Goal: Task Accomplishment & Management: Manage account settings

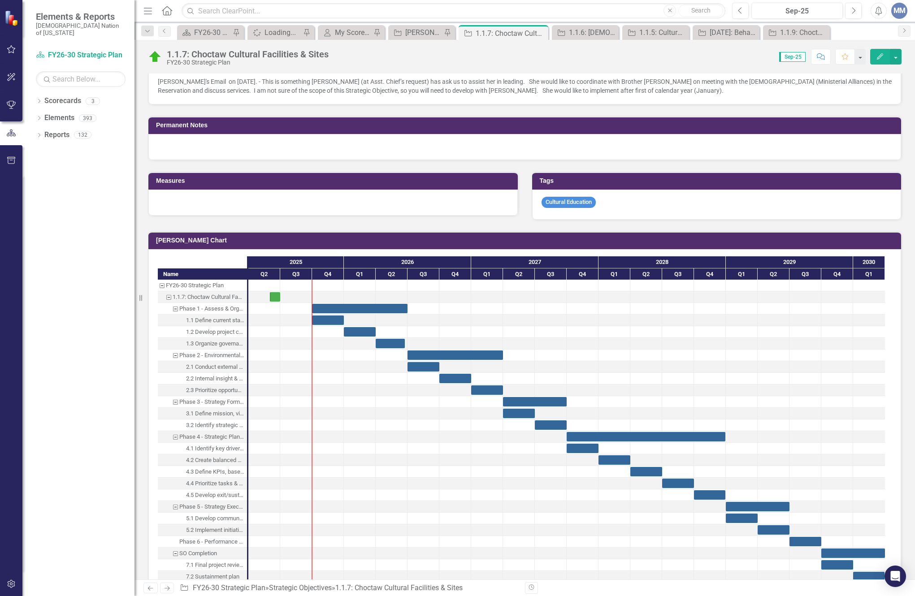
scroll to position [45, 0]
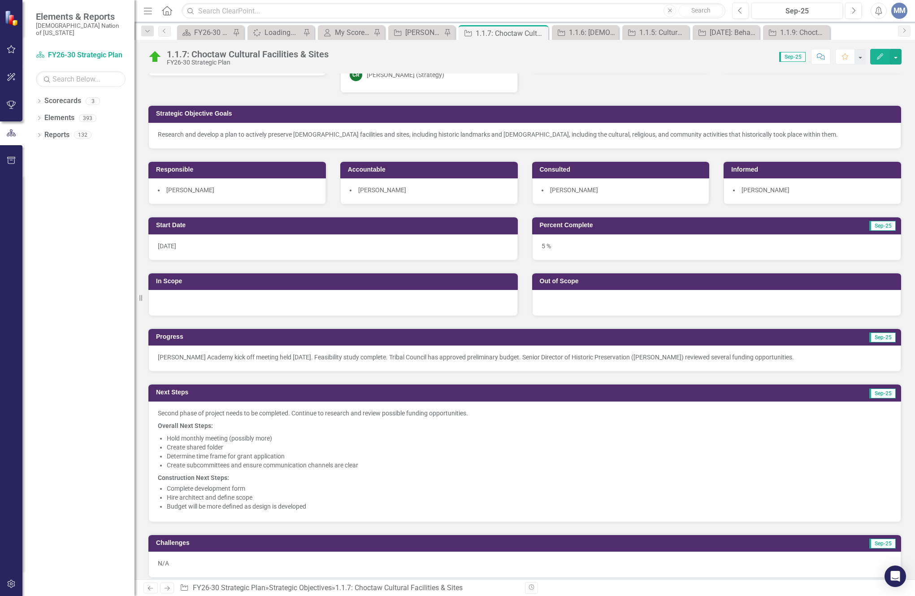
click at [404, 40] on div "1.1.7: Choctaw Cultural Facilities & Sites FY26-30 Strategic Plan Score: 0.00 S…" at bounding box center [525, 53] width 781 height 27
click at [404, 35] on link "Strategic Objective [PERSON_NAME] SO's" at bounding box center [416, 32] width 51 height 11
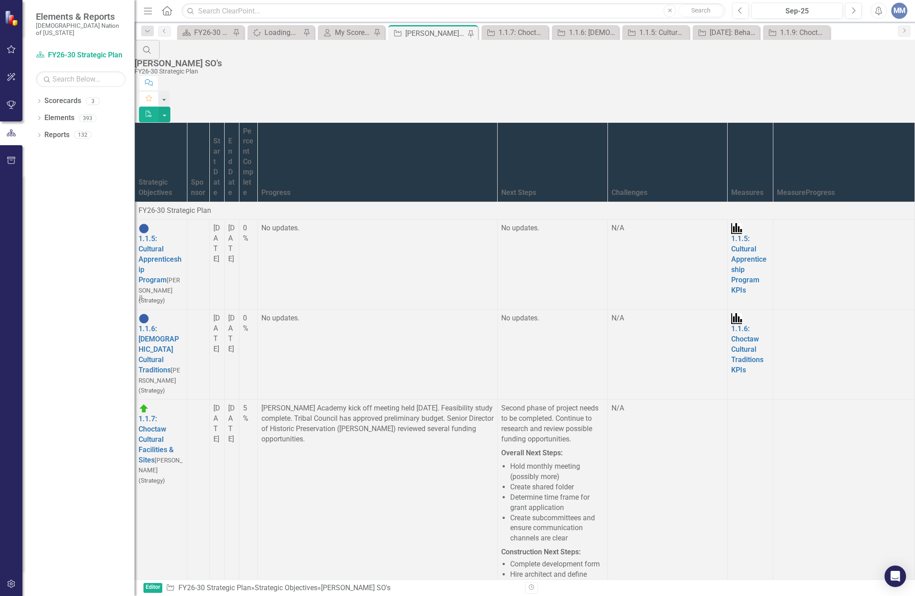
scroll to position [359, 0]
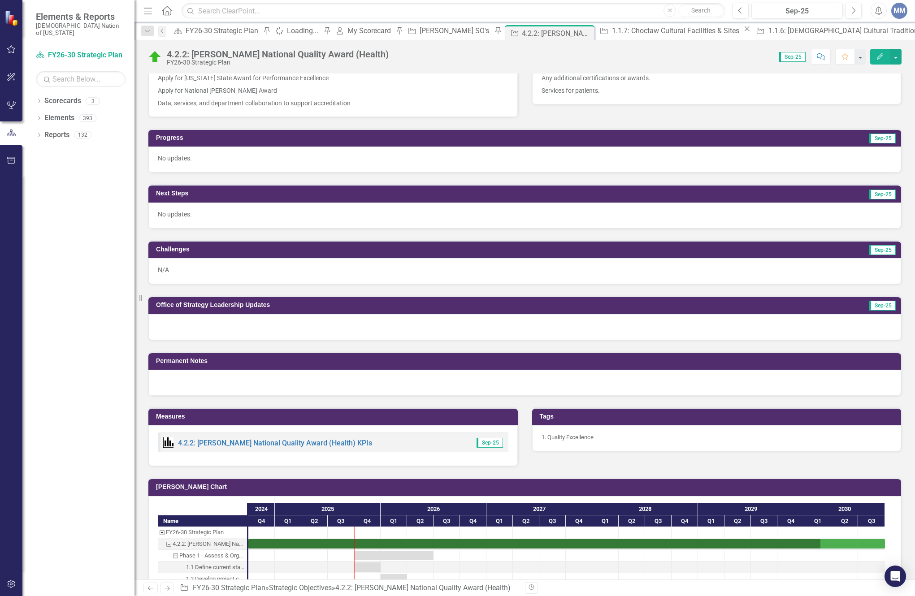
scroll to position [538, 0]
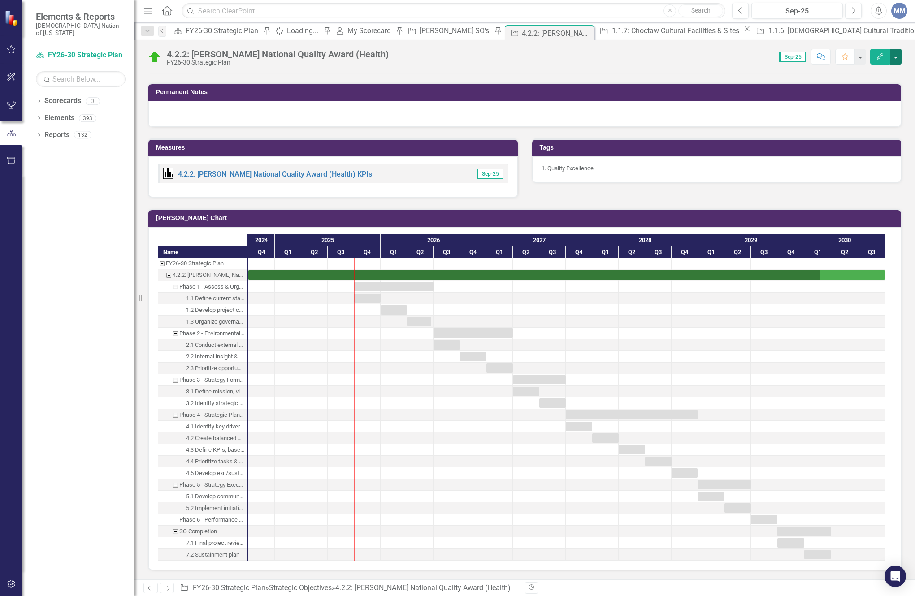
click at [897, 59] on button "button" at bounding box center [896, 57] width 12 height 16
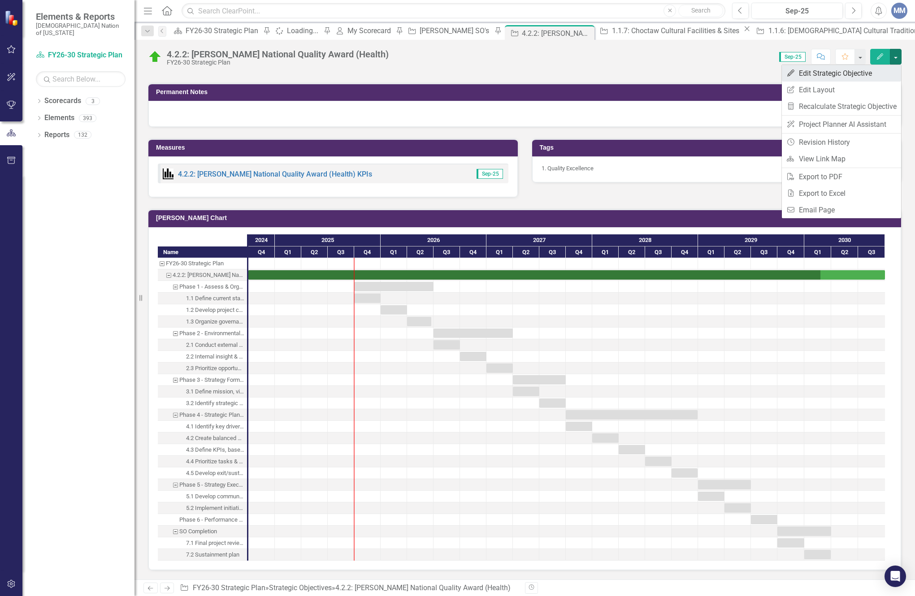
click at [816, 76] on link "Edit Edit Strategic Objective" at bounding box center [841, 73] width 119 height 17
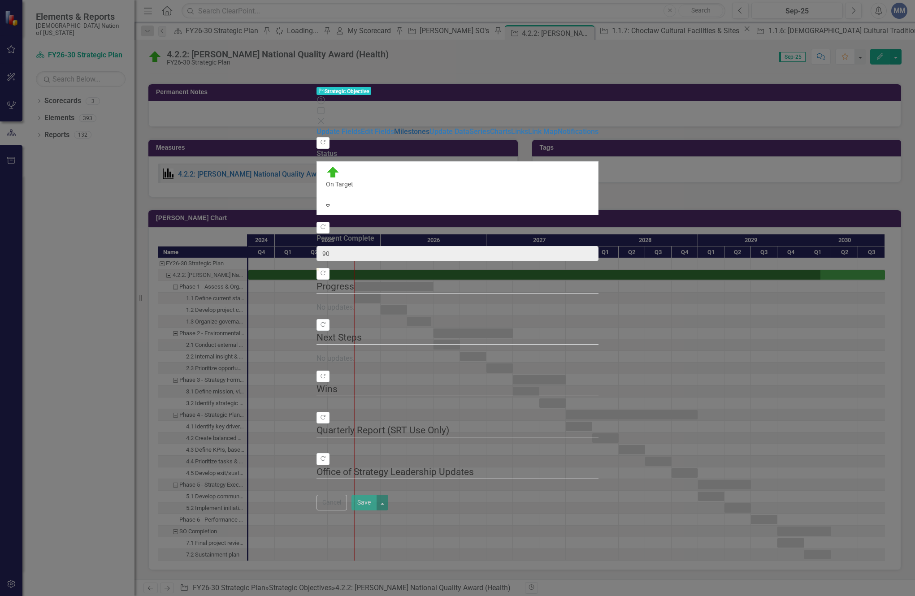
type input "90"
click at [394, 127] on link "Milestones" at bounding box center [411, 131] width 35 height 9
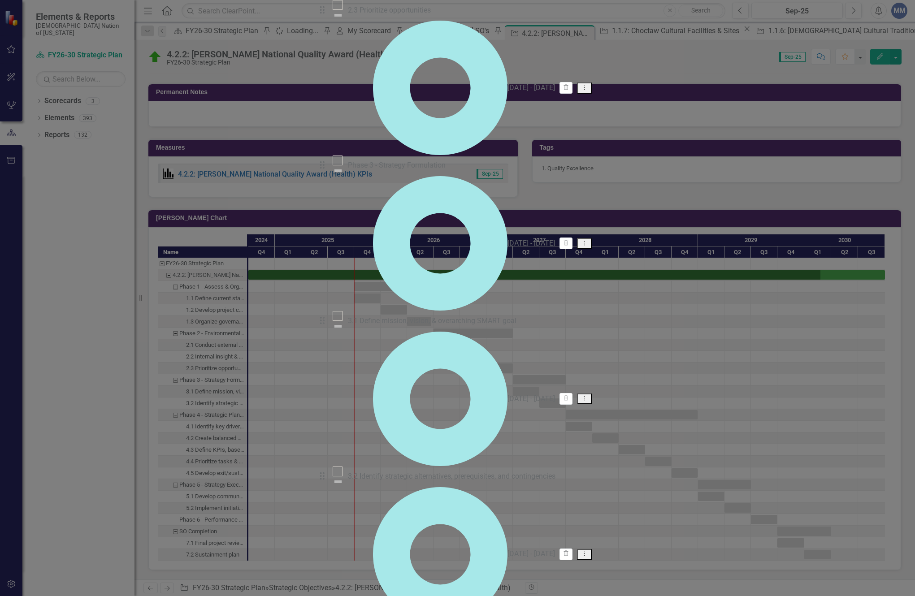
checkbox input "true"
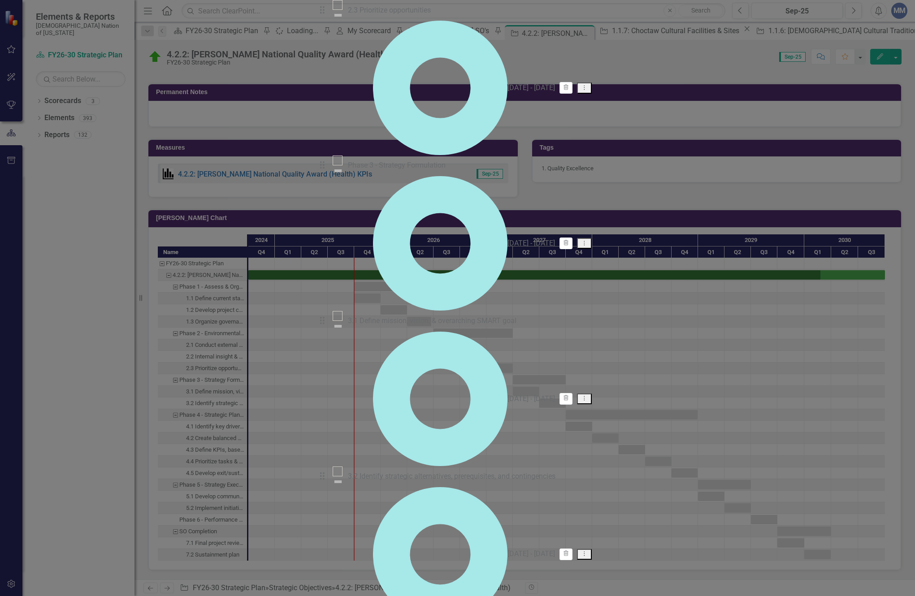
checkbox input "true"
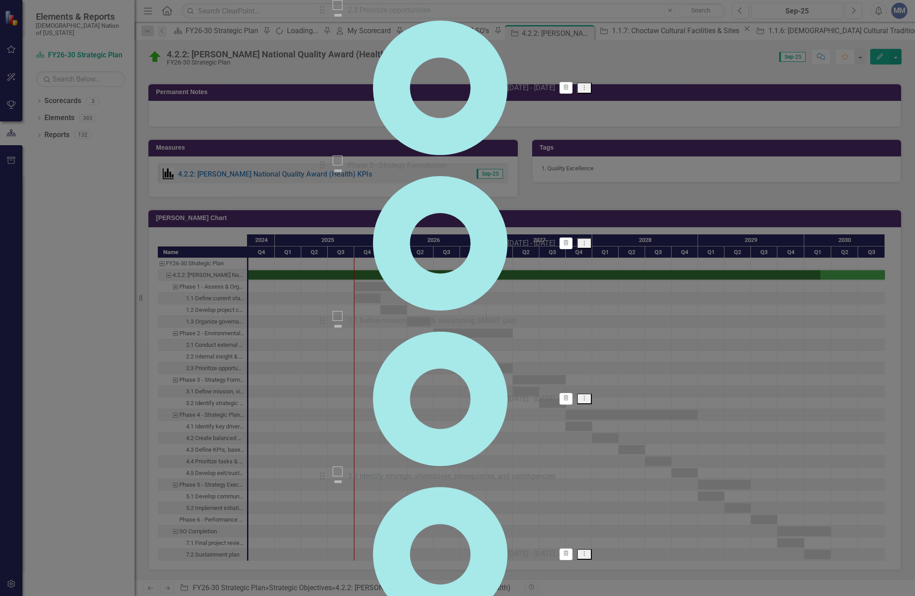
checkbox input "true"
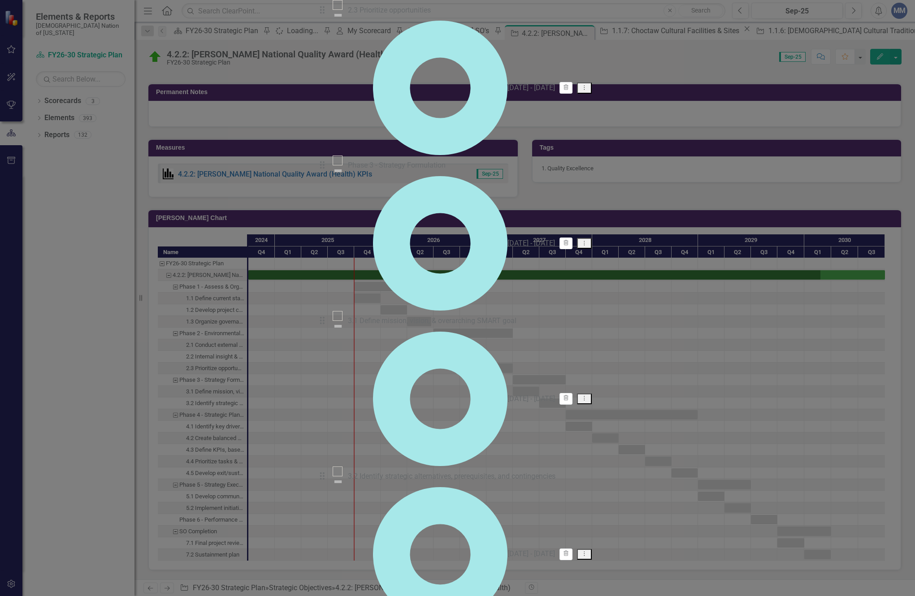
checkbox input "true"
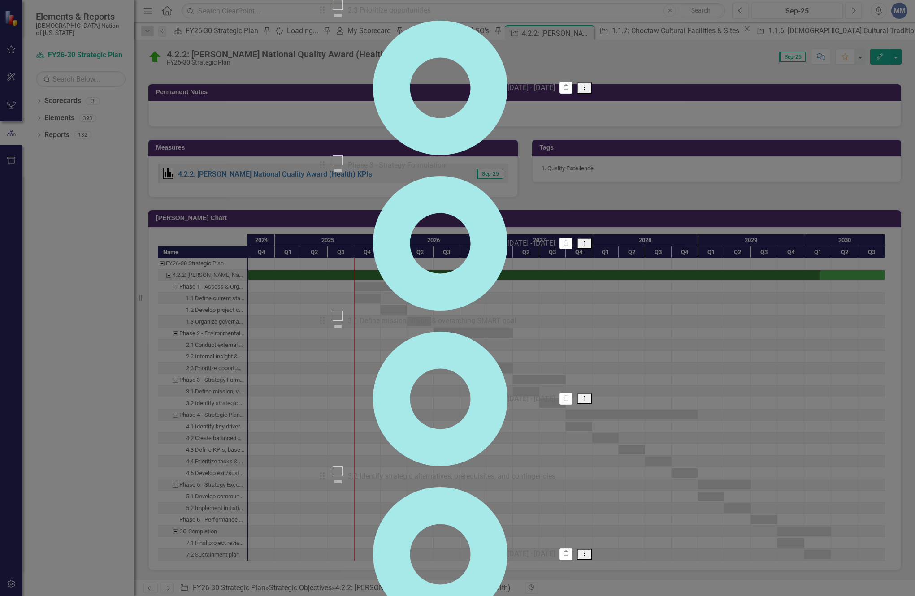
checkbox input "true"
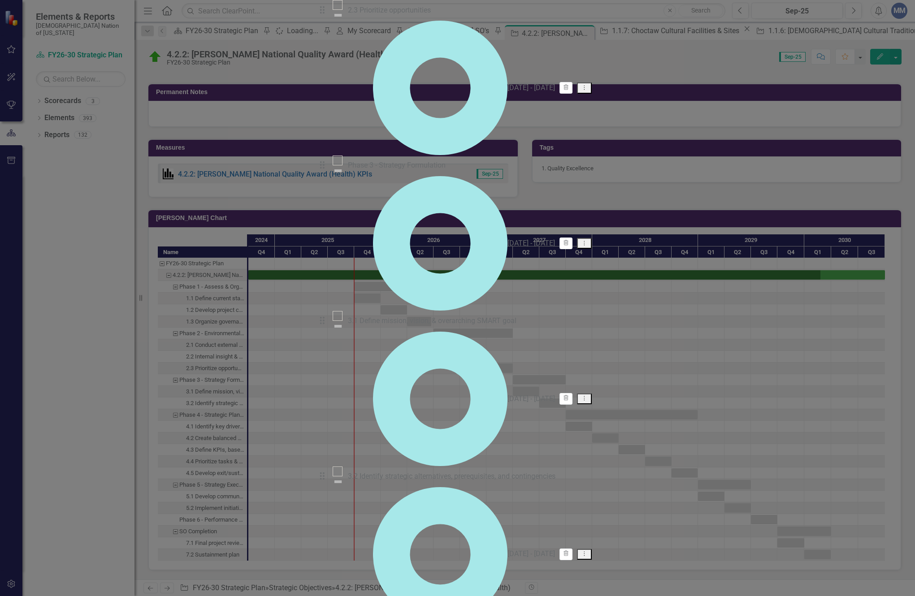
checkbox input "true"
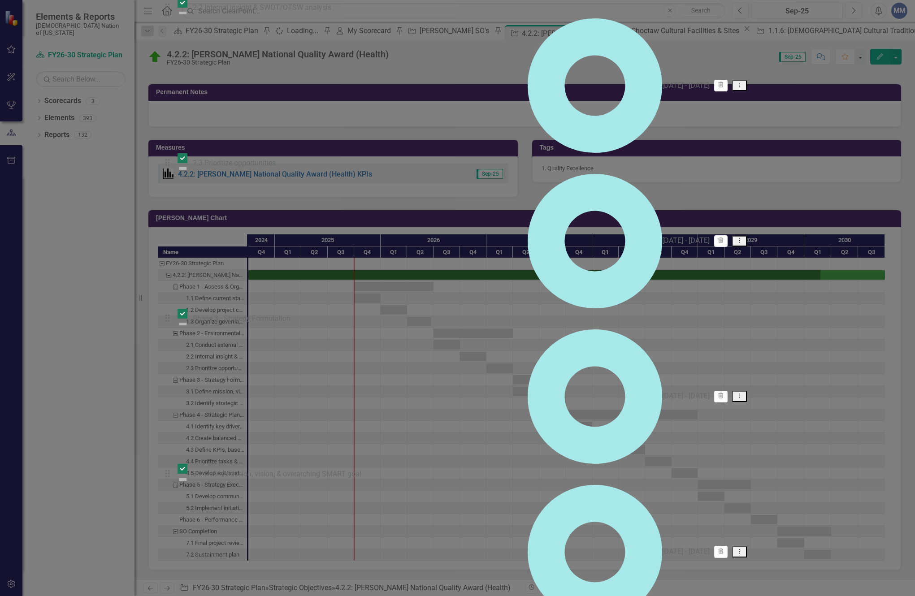
scroll to position [0, 0]
click at [839, 84] on div "Edit Multiple" at bounding box center [836, 86] width 7 height 7
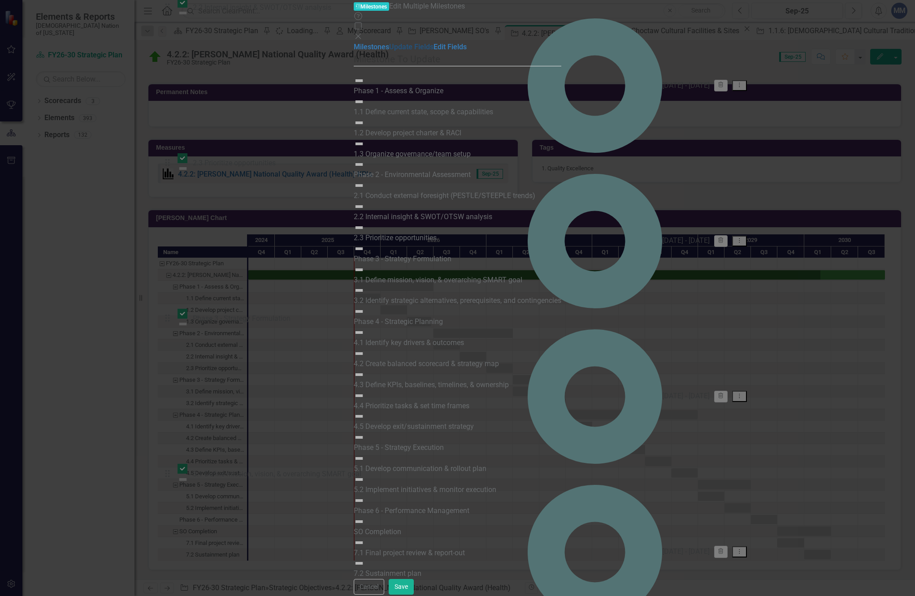
click at [389, 51] on link "Update Fields" at bounding box center [411, 47] width 44 height 9
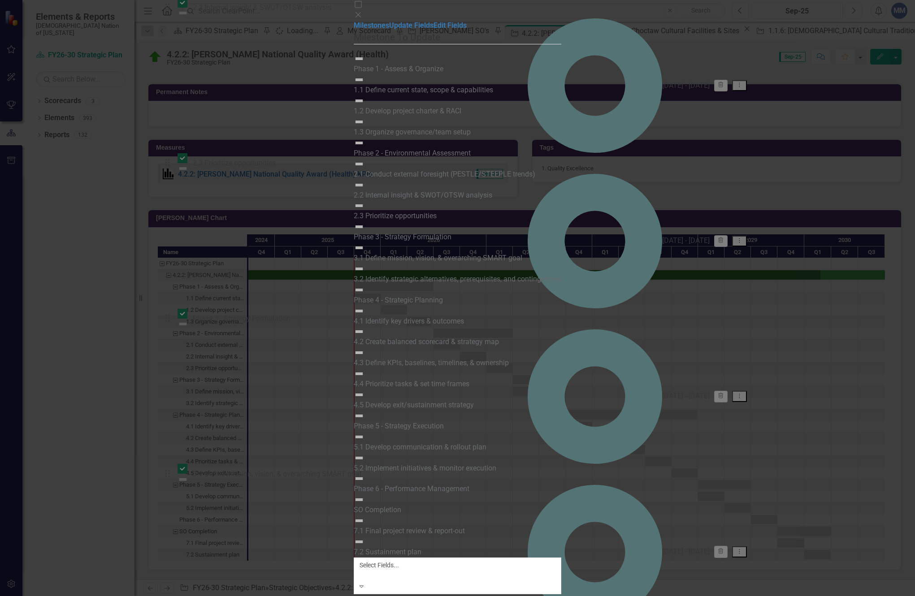
click at [428, 561] on div "Select Fields..." at bounding box center [458, 572] width 196 height 22
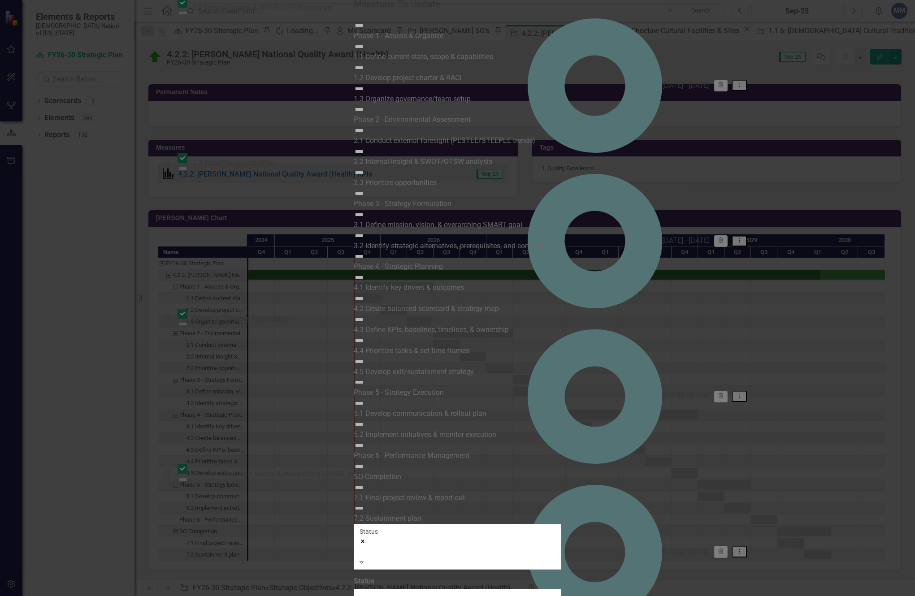
click at [379, 594] on div at bounding box center [457, 599] width 187 height 11
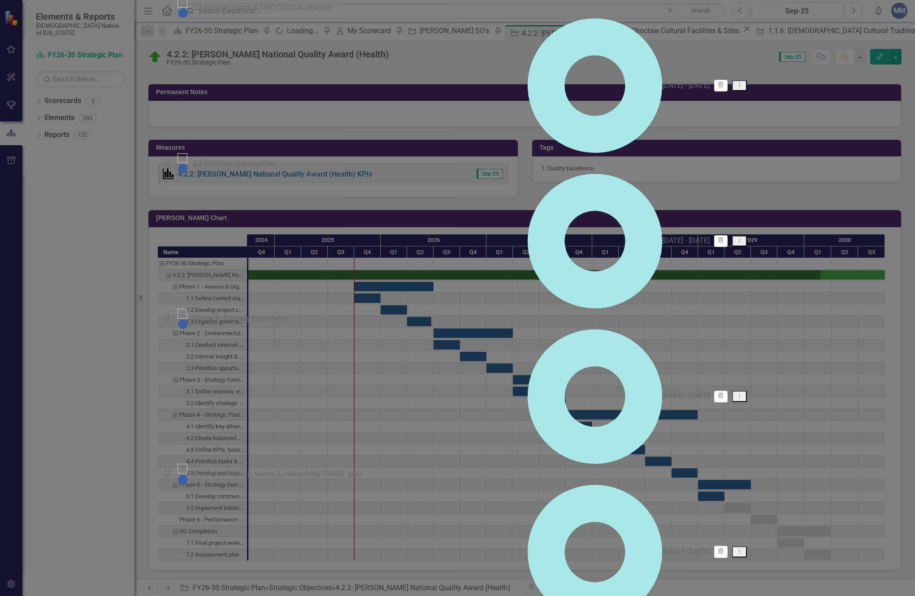
checkbox input "false"
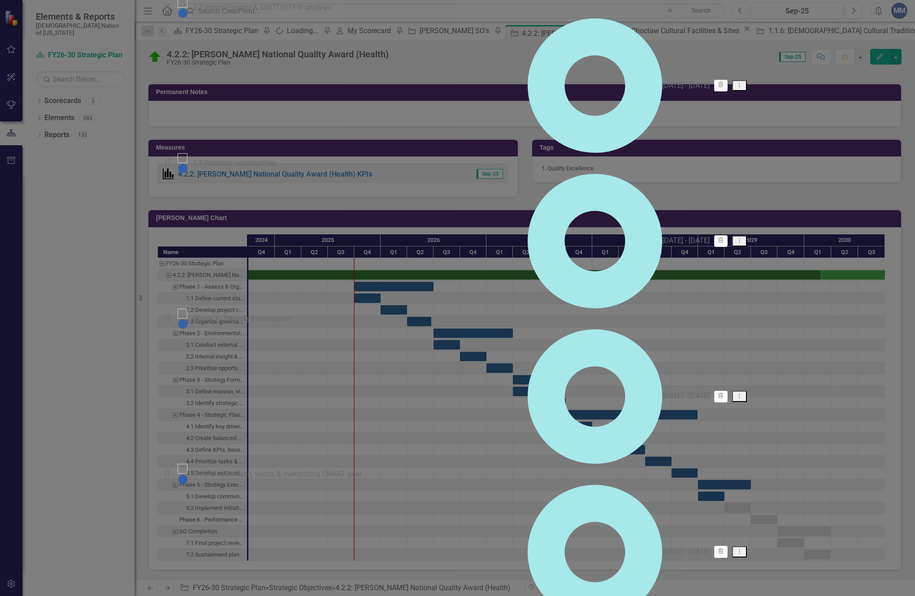
checkbox input "false"
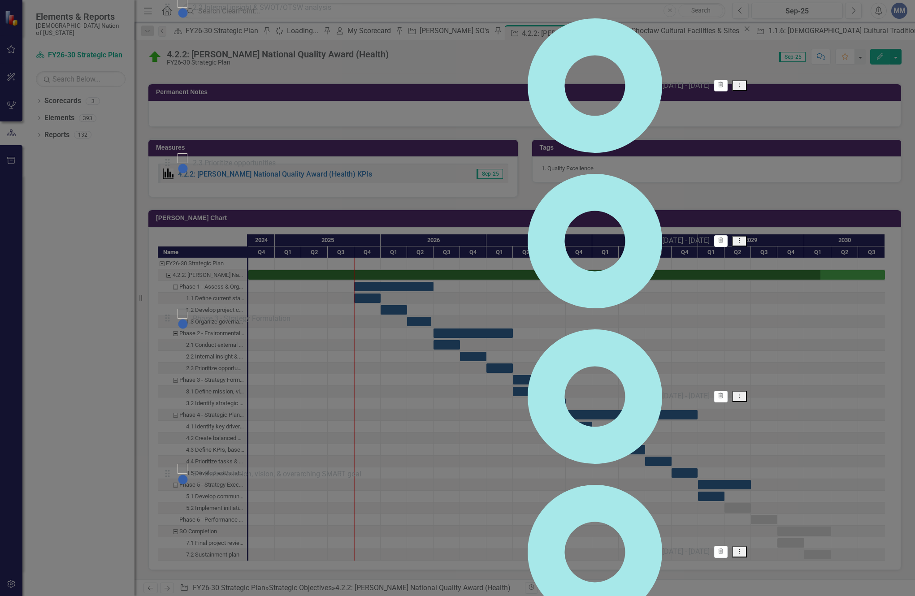
checkbox input "false"
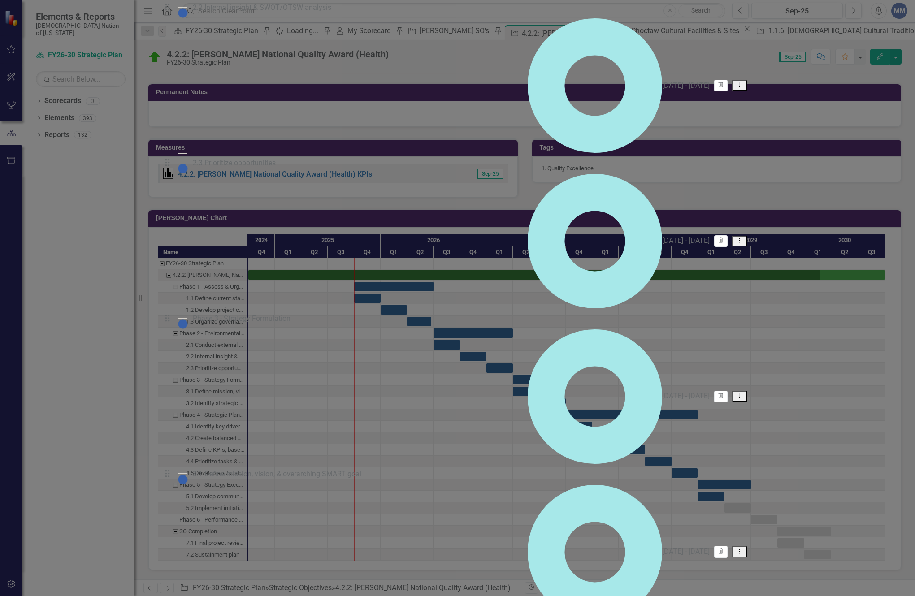
checkbox input "false"
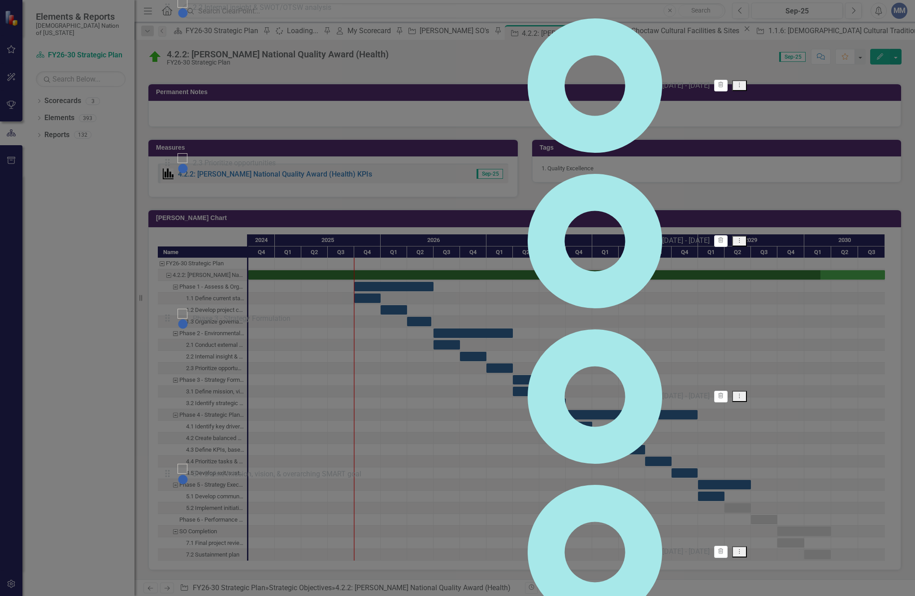
checkbox input "false"
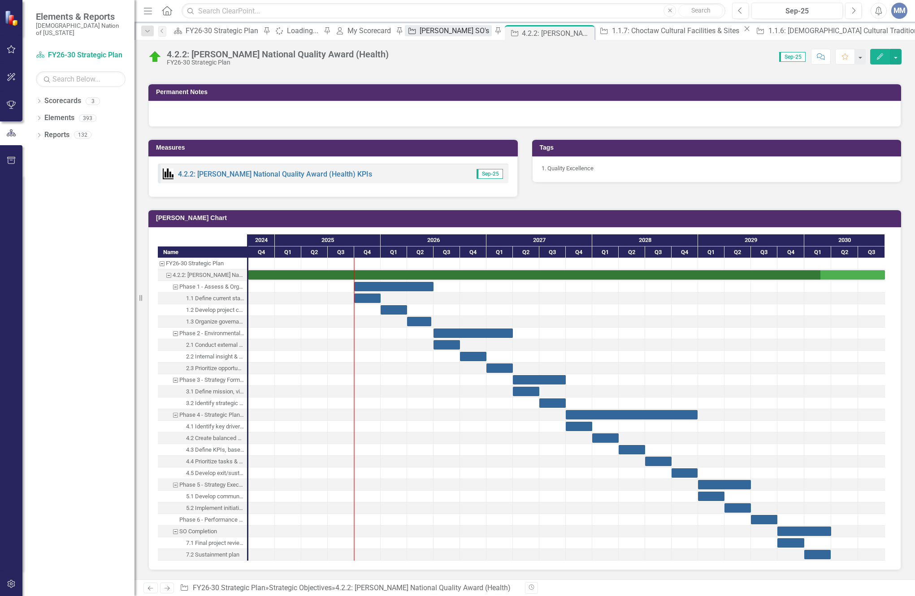
click at [420, 28] on div "[PERSON_NAME] SO's" at bounding box center [456, 30] width 72 height 11
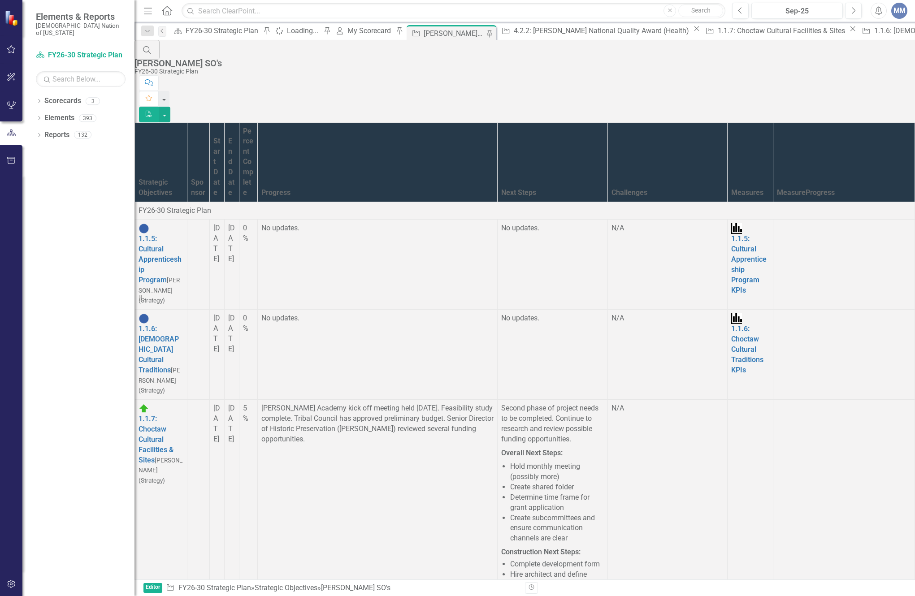
scroll to position [359, 0]
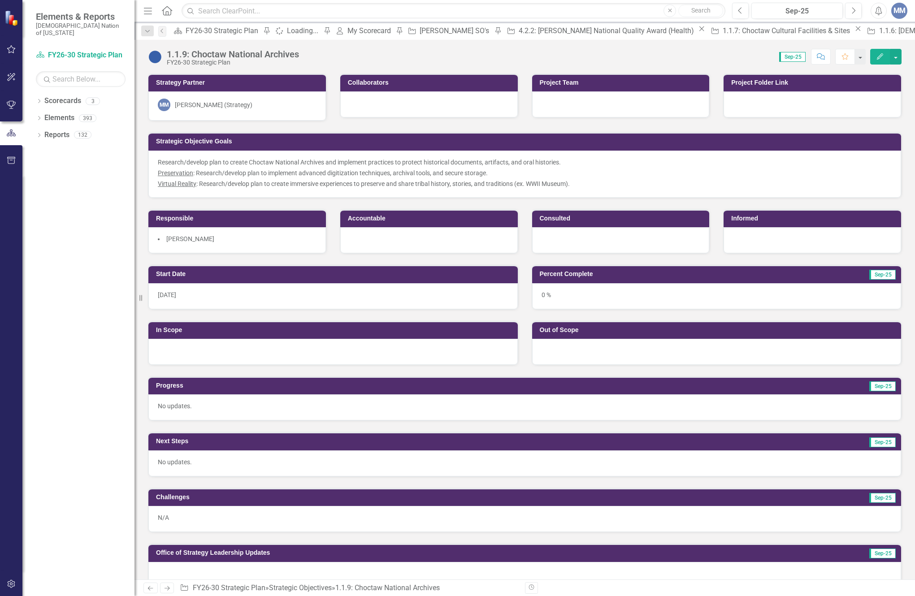
scroll to position [359, 0]
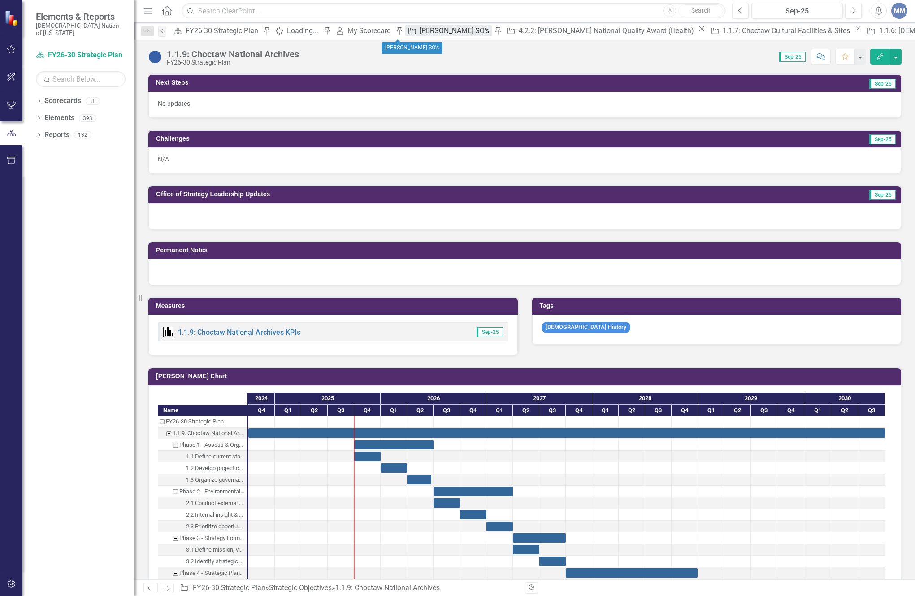
click at [405, 30] on link "Strategic Objective [PERSON_NAME] SO's" at bounding box center [448, 30] width 87 height 11
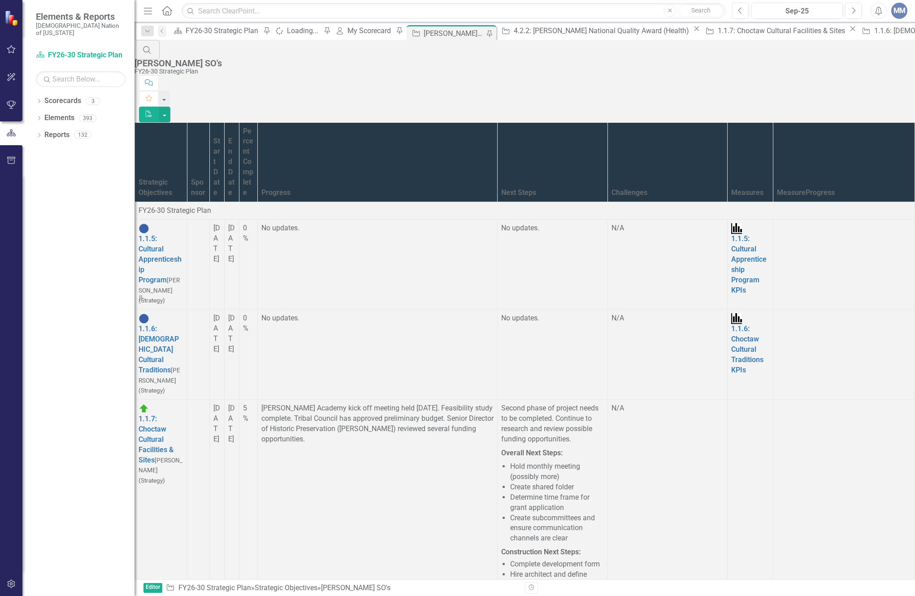
scroll to position [404, 0]
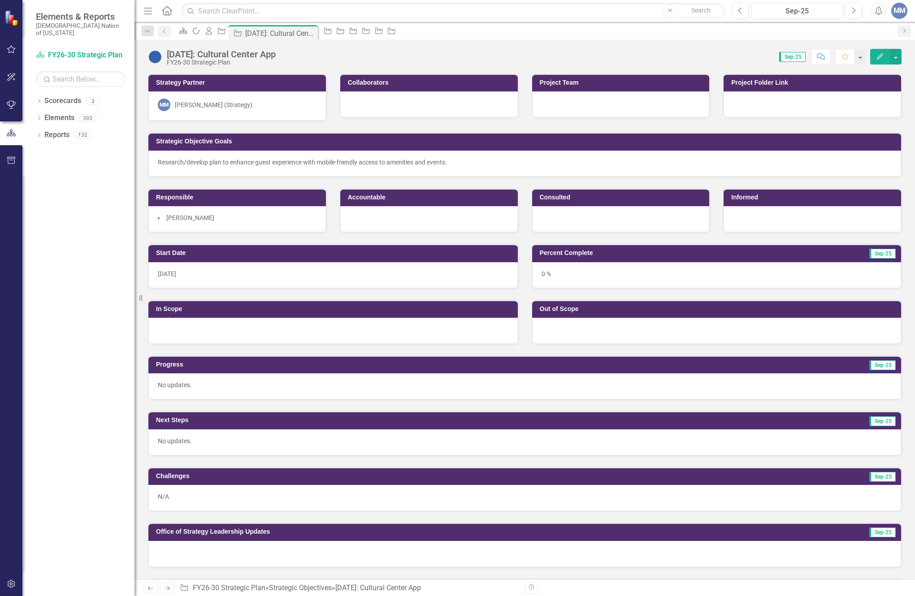
scroll to position [269, 0]
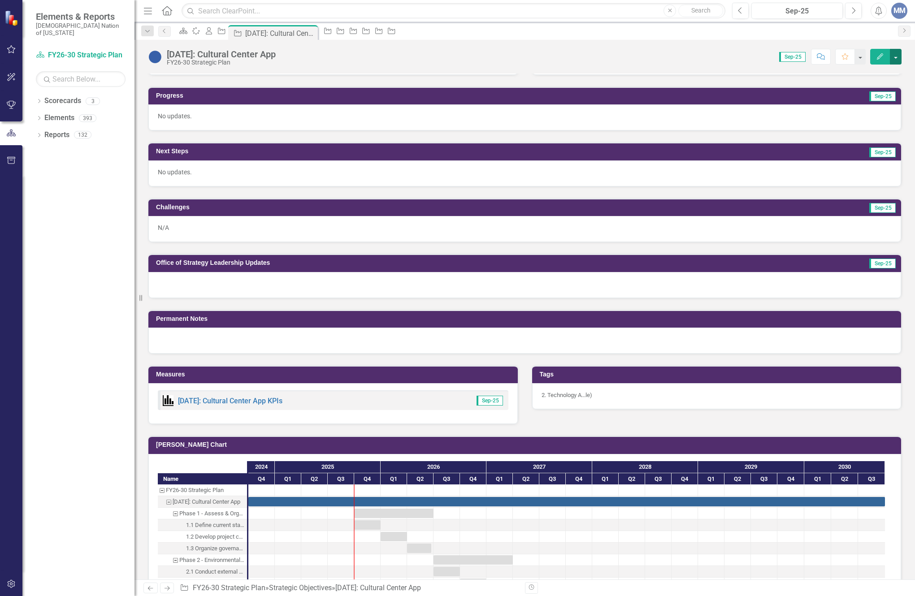
click at [899, 59] on button "button" at bounding box center [896, 57] width 12 height 16
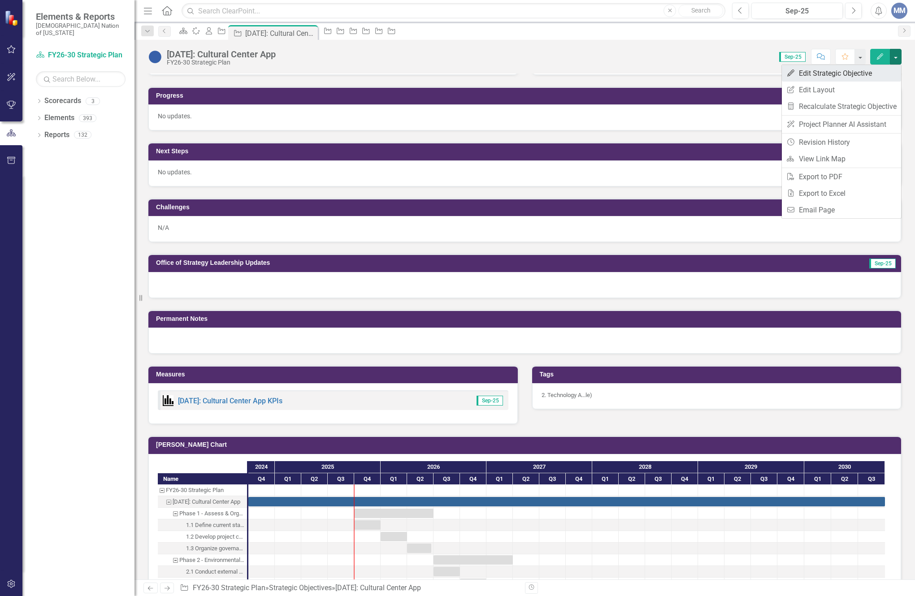
click at [842, 73] on link "Edit Edit Strategic Objective" at bounding box center [841, 73] width 119 height 17
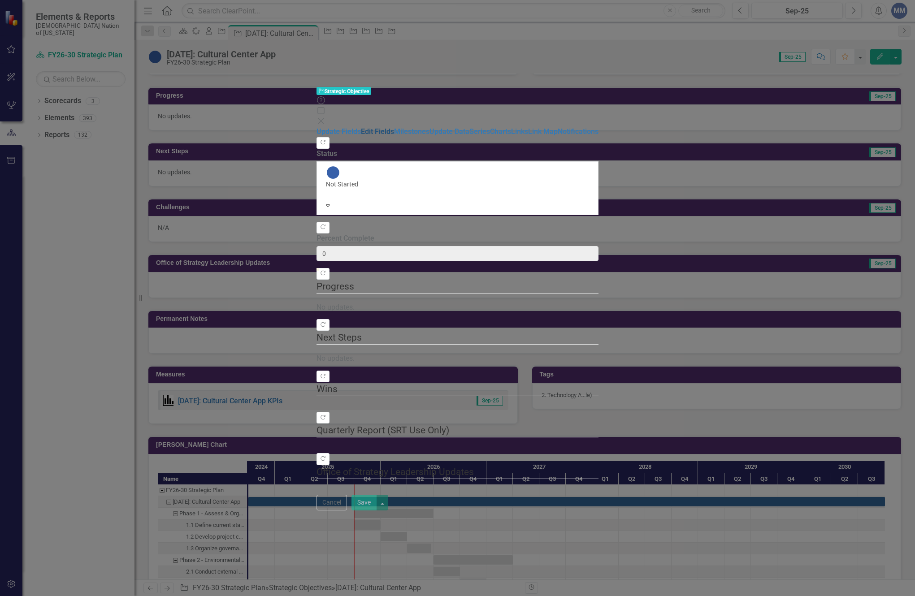
click at [361, 127] on link "Edit Fields" at bounding box center [377, 131] width 33 height 9
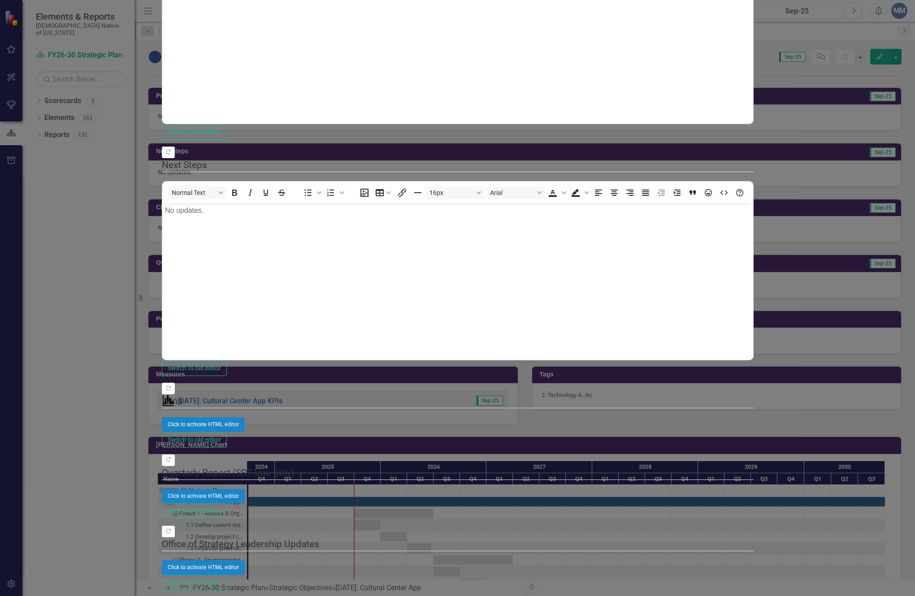
scroll to position [0, 0]
drag, startPoint x: 116, startPoint y: 65, endPoint x: 119, endPoint y: 62, distance: 4.8
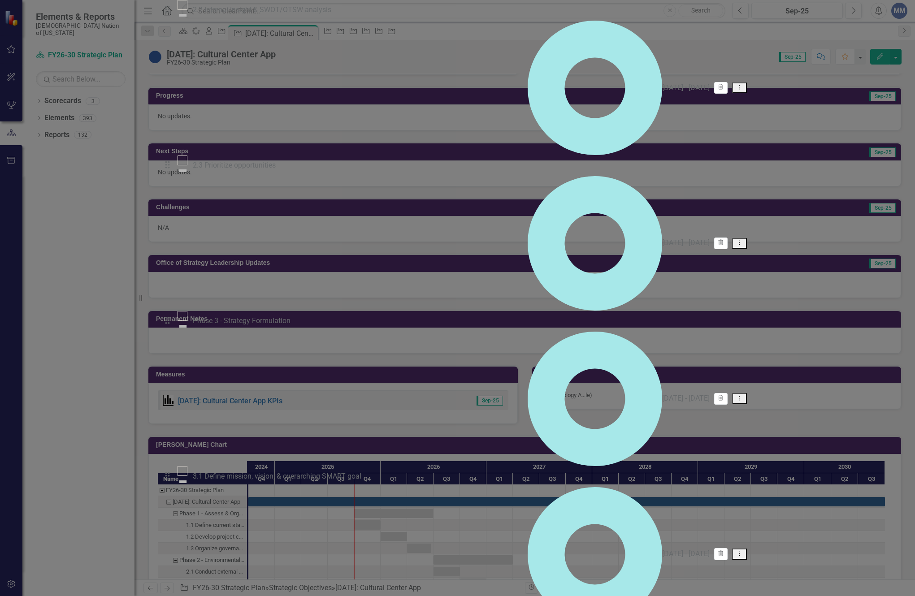
checkbox input "true"
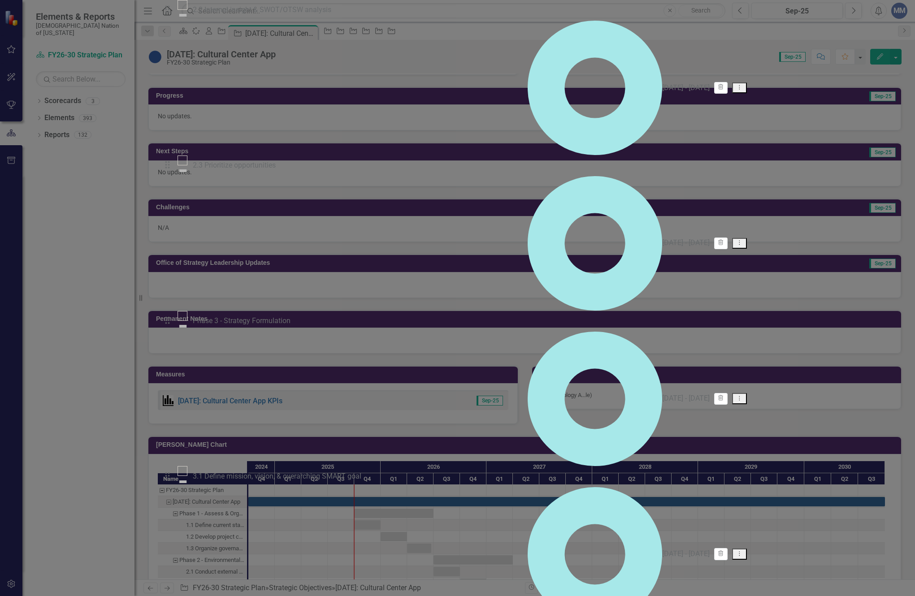
checkbox input "true"
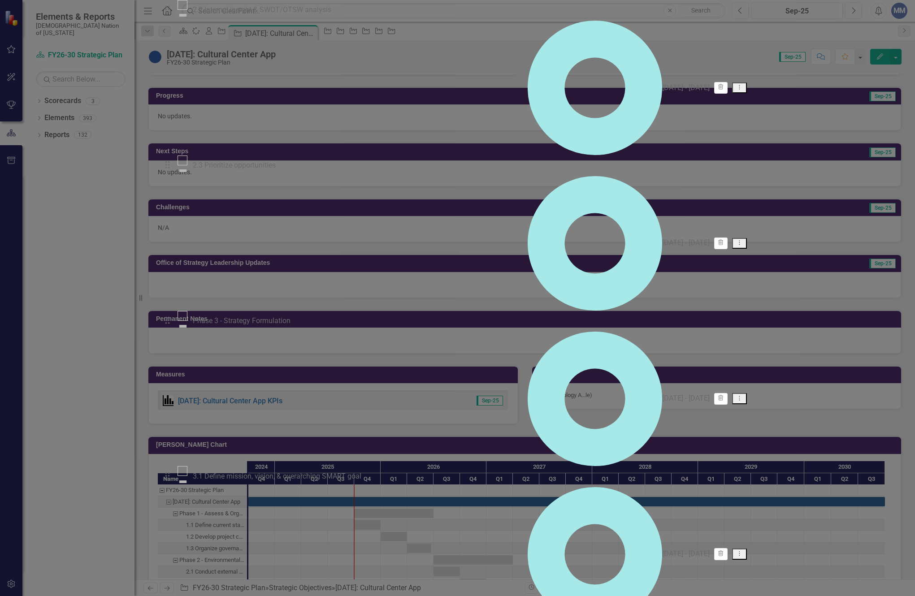
checkbox input "true"
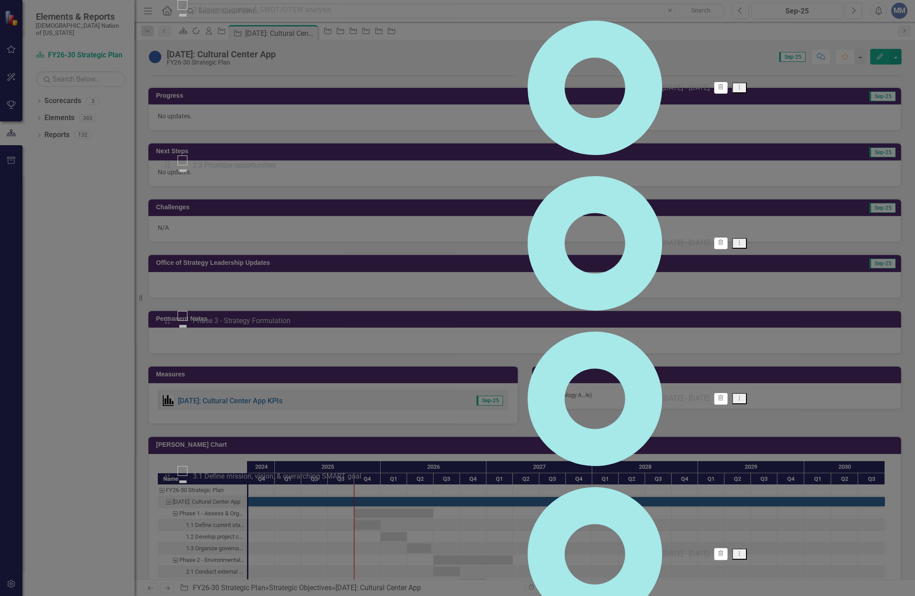
checkbox input "true"
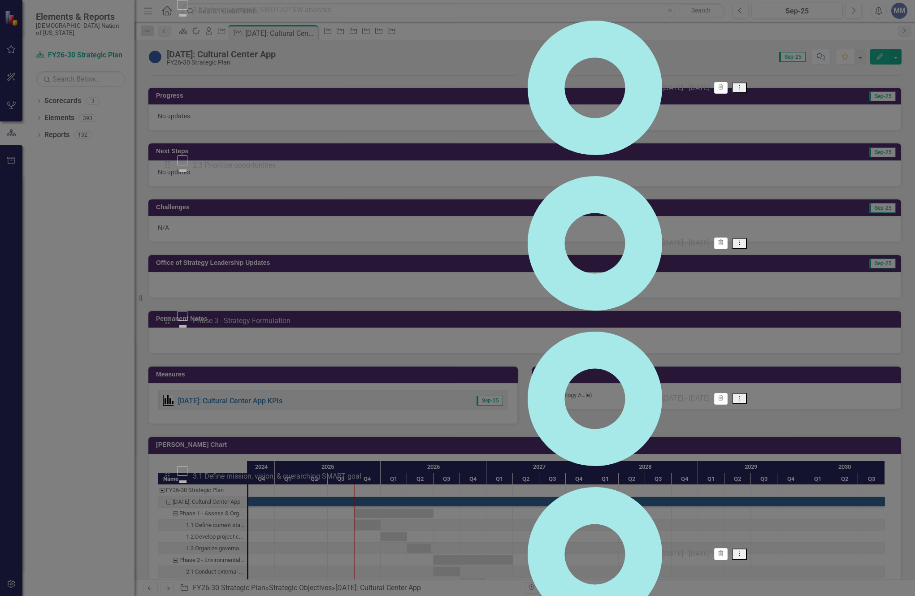
checkbox input "true"
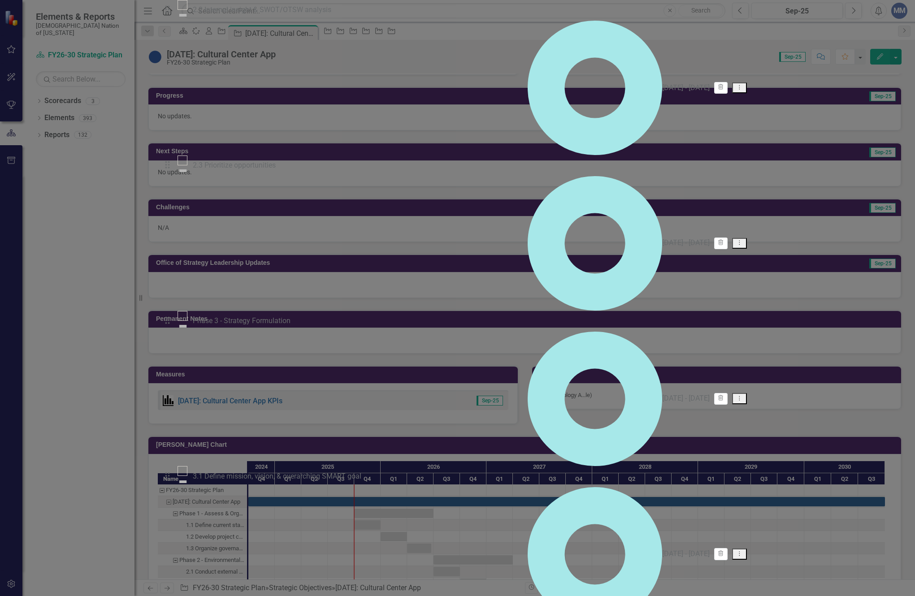
checkbox input "true"
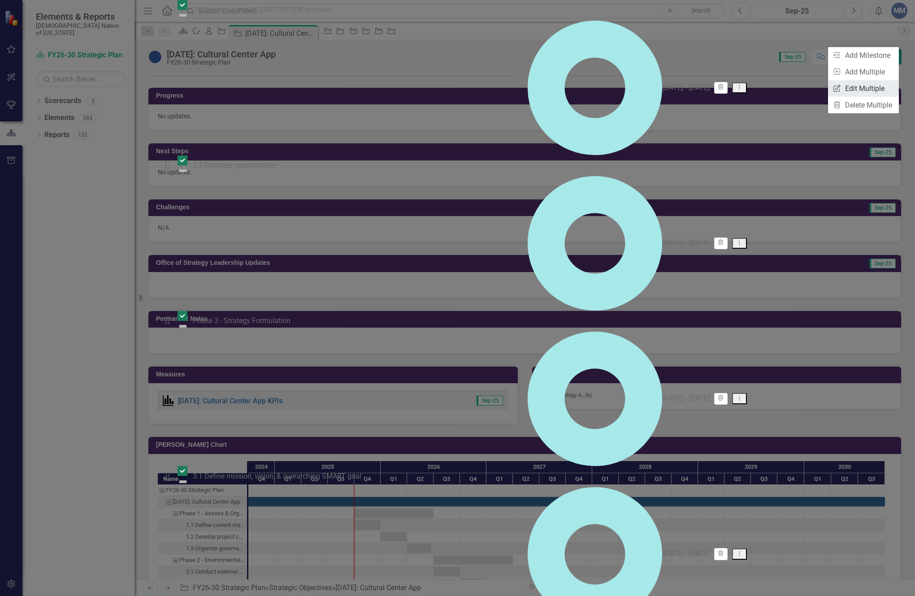
click at [852, 87] on link "Edit Multiple Edit Multiple" at bounding box center [863, 88] width 71 height 17
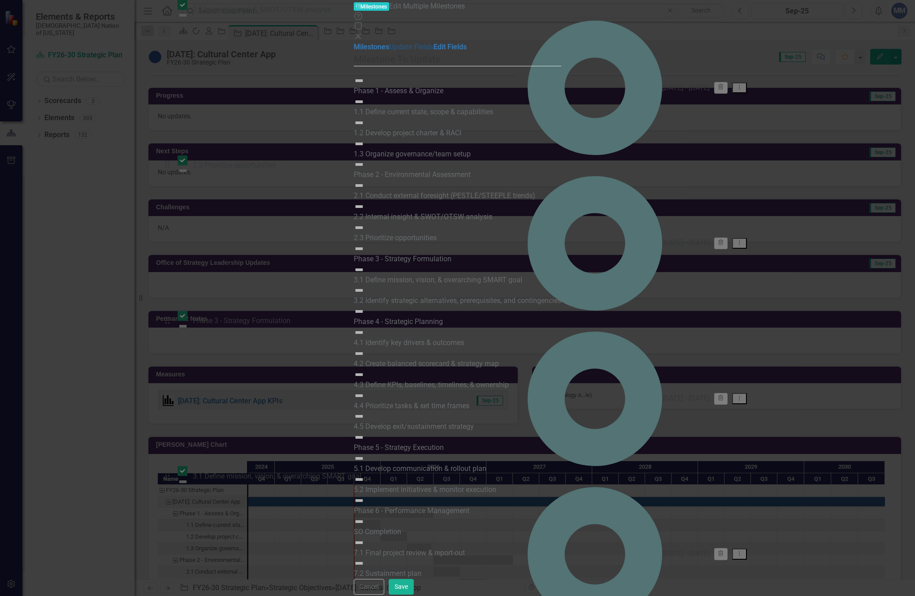
click at [389, 51] on link "Update Fields" at bounding box center [411, 47] width 44 height 9
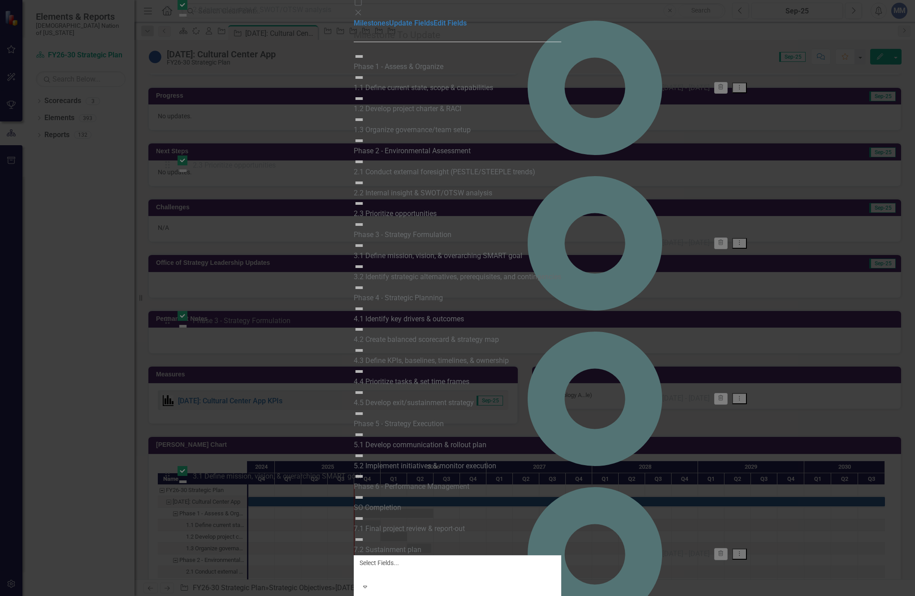
click at [362, 569] on div at bounding box center [360, 574] width 1 height 11
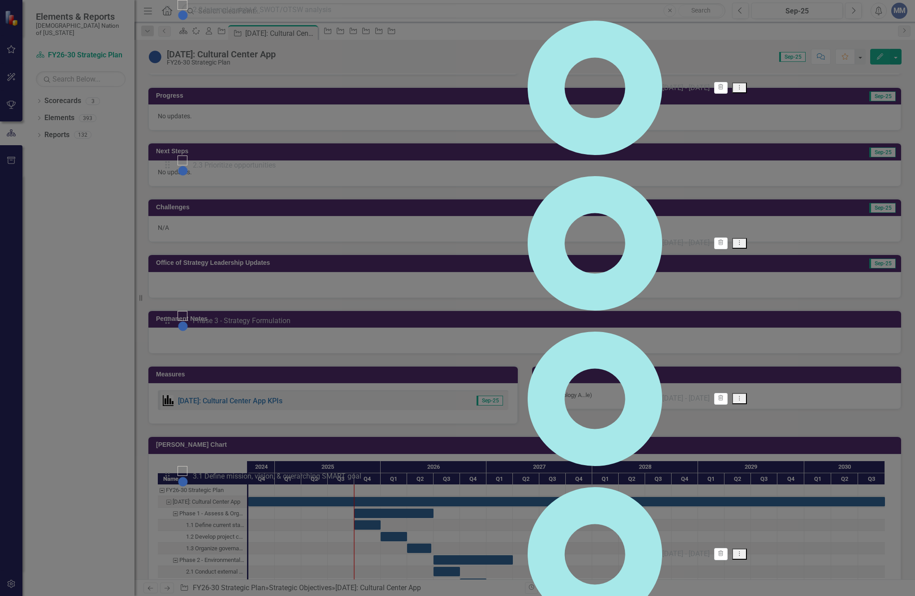
checkbox input "false"
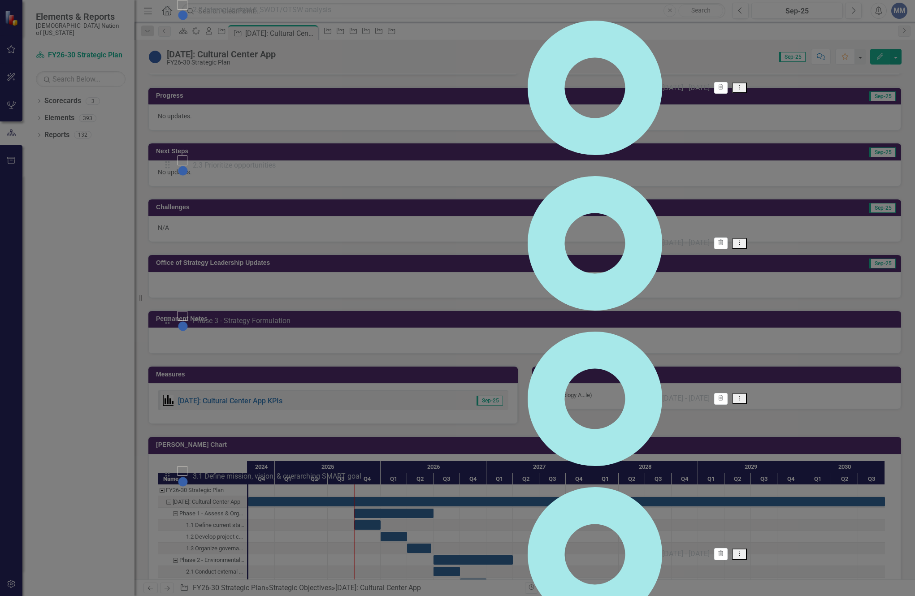
checkbox input "false"
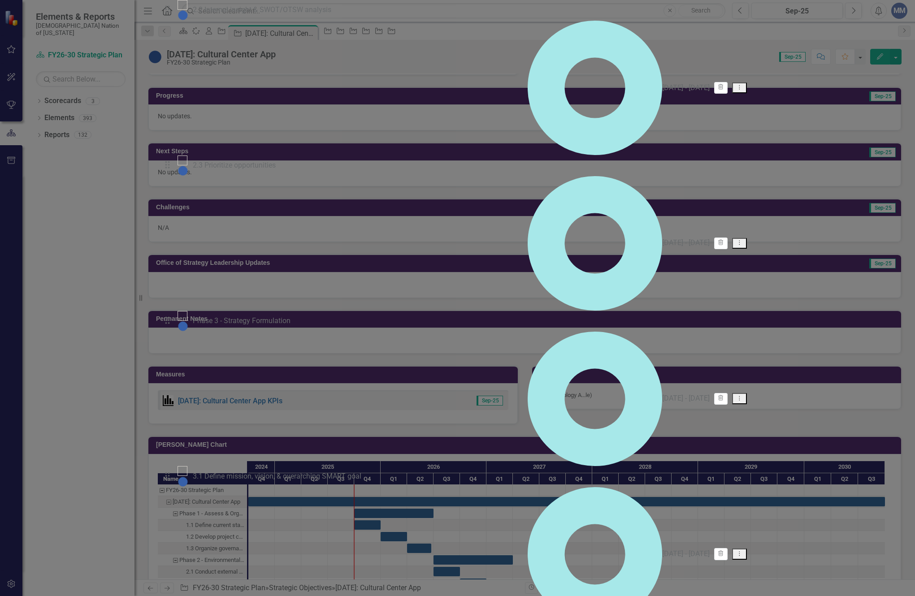
checkbox input "false"
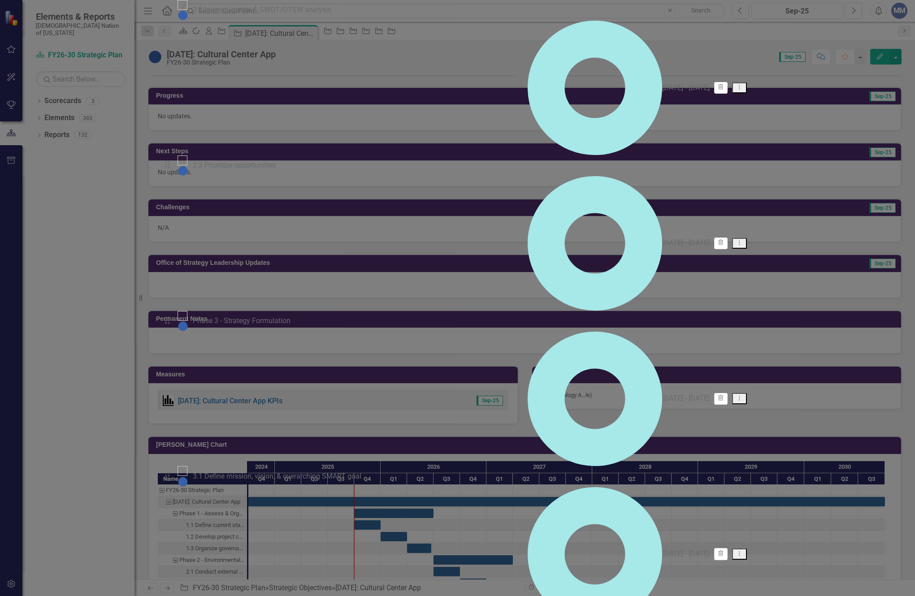
checkbox input "false"
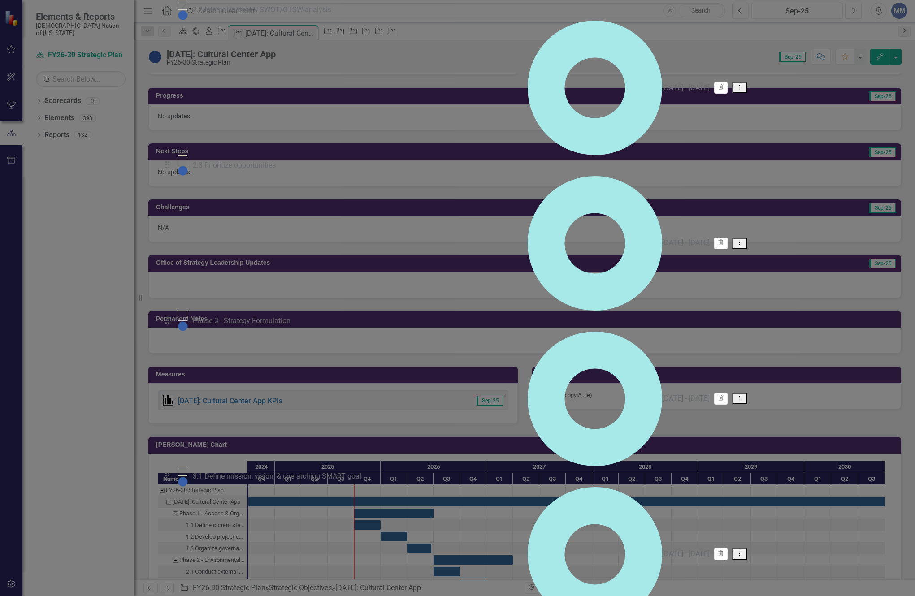
checkbox input "false"
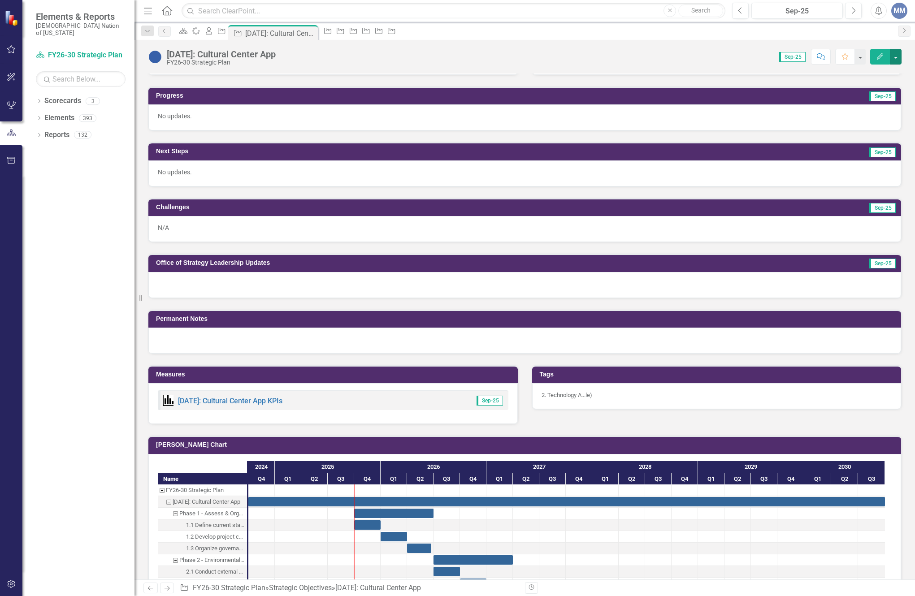
scroll to position [493, 0]
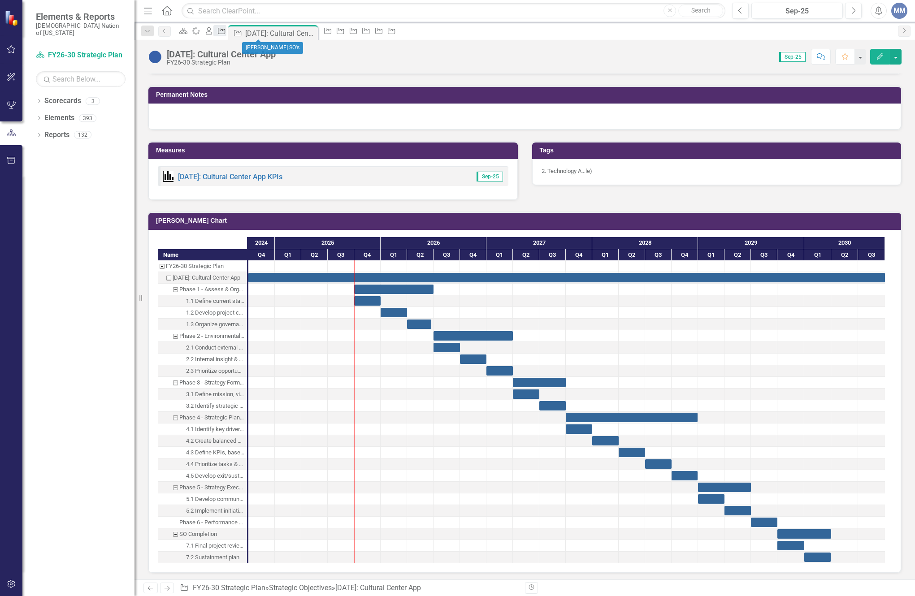
click at [226, 35] on icon "Strategic Objective" at bounding box center [221, 30] width 9 height 7
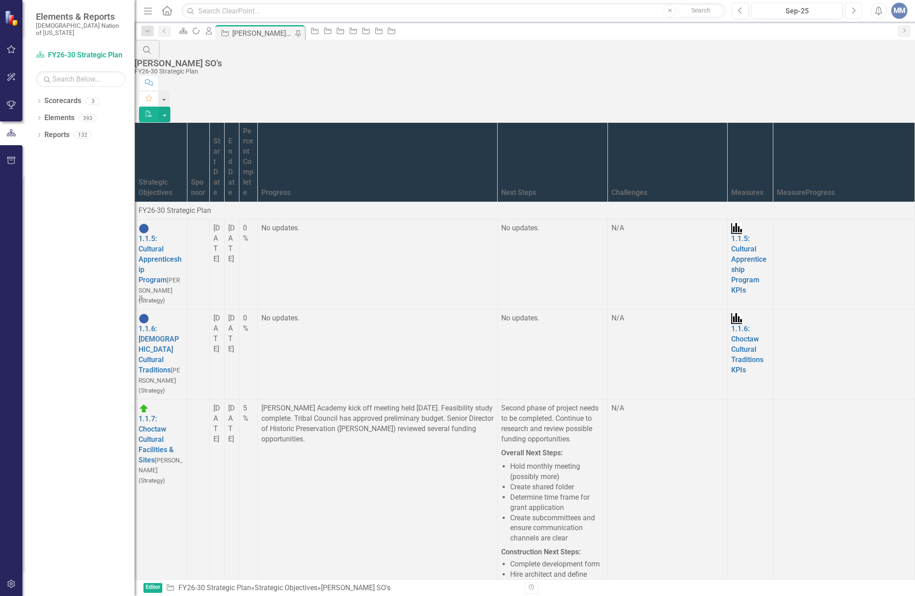
click at [854, 13] on icon "Next" at bounding box center [853, 11] width 5 height 8
